Goal: Task Accomplishment & Management: Manage account settings

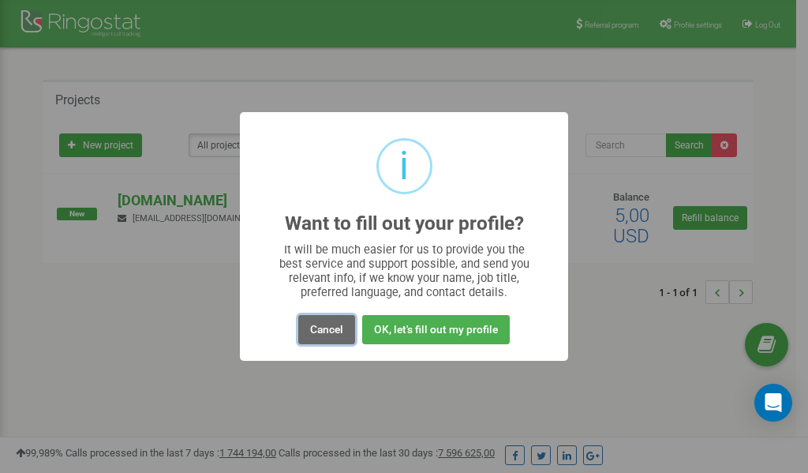
click at [333, 327] on button "Cancel" at bounding box center [326, 329] width 57 height 29
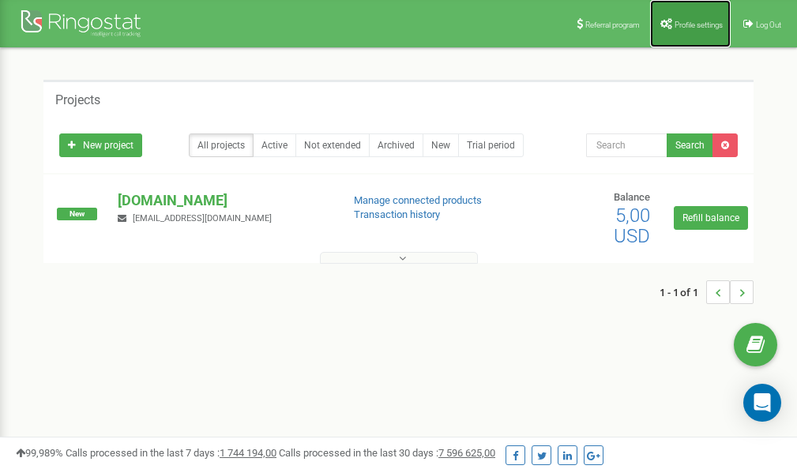
click at [688, 23] on span "Profile settings" at bounding box center [698, 25] width 48 height 9
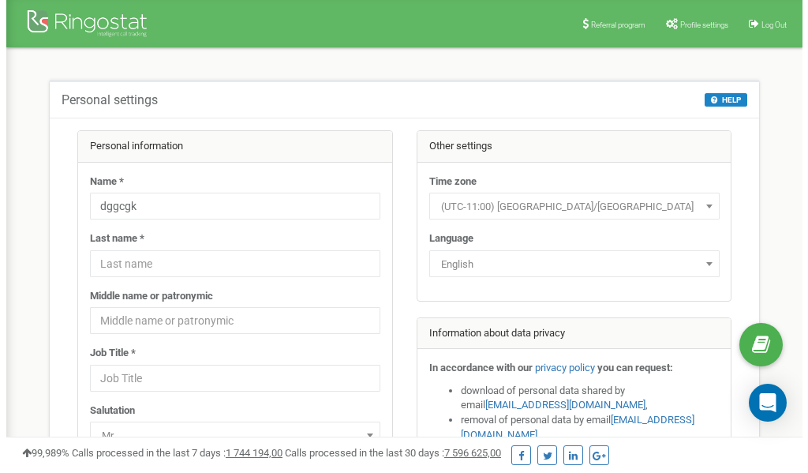
scroll to position [79, 0]
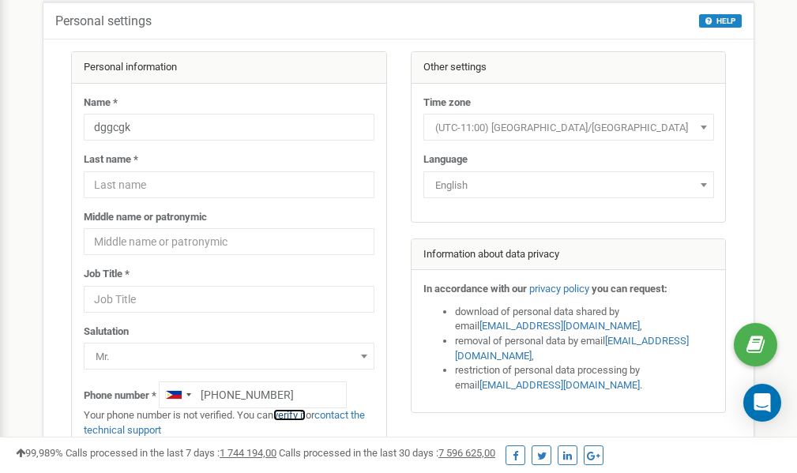
click at [295, 414] on link "verify it" at bounding box center [289, 415] width 32 height 12
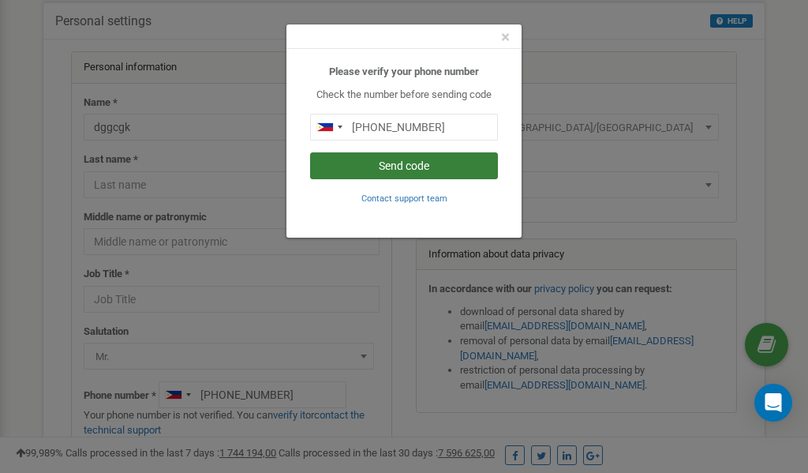
click at [387, 167] on button "Send code" at bounding box center [404, 165] width 188 height 27
